Goal: Information Seeking & Learning: Compare options

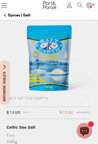
scroll to position [40, 0]
click at [61, 80] on img at bounding box center [49, 58] width 90 height 106
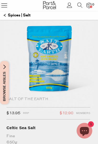
scroll to position [40, 0]
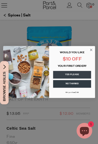
click at [92, 50] on circle "Close dialog" at bounding box center [91, 50] width 5 height 5
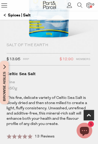
scroll to position [93, 0]
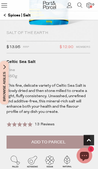
click at [44, 125] on span "13 Reviews" at bounding box center [45, 125] width 20 height 4
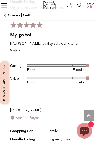
scroll to position [970, 0]
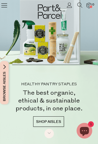
scroll to position [343, 0]
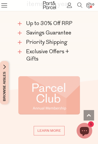
click at [77, 5] on icon at bounding box center [79, 5] width 5 height 5
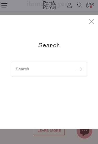
click at [49, 70] on input "search" at bounding box center [49, 70] width 66 height 4
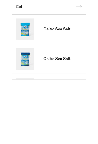
type input "Cel"
click at [71, 78] on link "Celtic Sea Salt" at bounding box center [49, 89] width 66 height 22
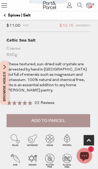
click at [47, 101] on span "22 Reviews" at bounding box center [45, 103] width 20 height 4
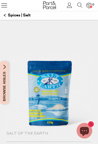
scroll to position [5, 0]
click at [6, 5] on icon at bounding box center [4, 5] width 7 height 7
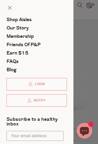
scroll to position [2, 0]
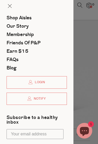
click at [26, 18] on span "Shop Aisles" at bounding box center [19, 18] width 25 height 7
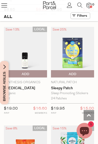
scroll to position [885, 0]
